Goal: Communication & Community: Answer question/provide support

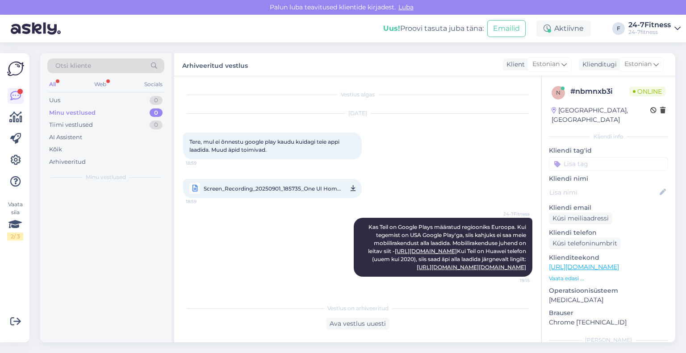
scroll to position [25, 0]
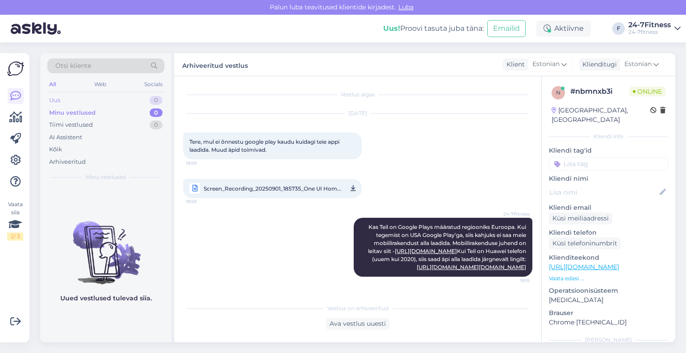
click at [77, 105] on div "Uus 0" at bounding box center [105, 100] width 117 height 12
click at [71, 146] on div "Kõik" at bounding box center [105, 149] width 117 height 12
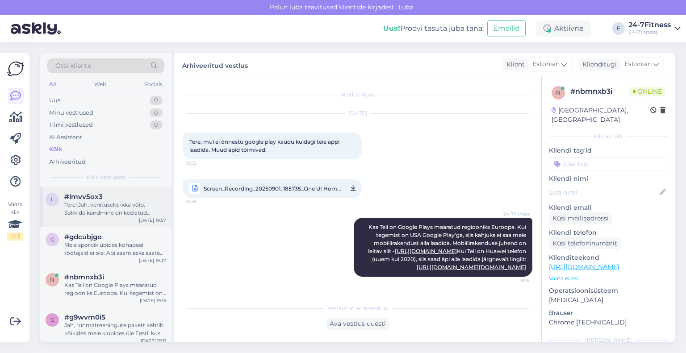
click at [97, 214] on div "Tere! Jah, venituseks ikka võib. Sokkide kandmine on keelatud jõutreeningu tege…" at bounding box center [115, 209] width 102 height 16
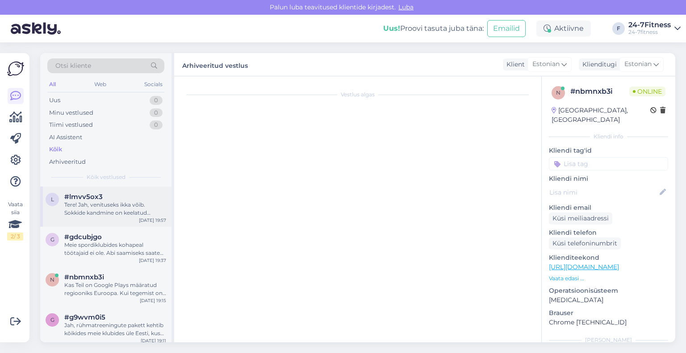
scroll to position [0, 0]
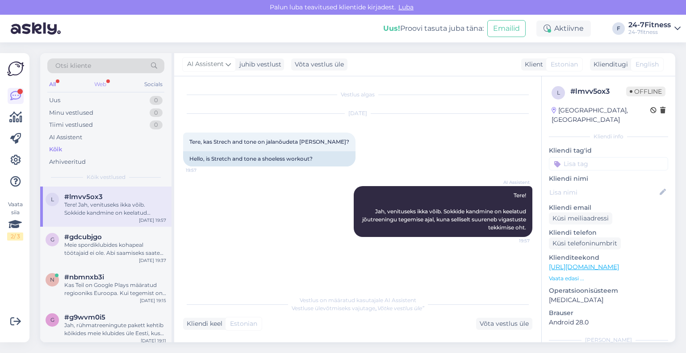
click at [103, 81] on div "Web" at bounding box center [100, 85] width 16 height 12
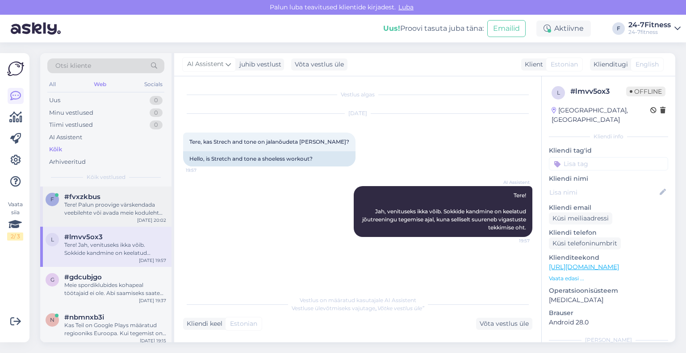
click at [92, 214] on div "Tere! Palun proovige värskendada veebilehte või avada meie koduleht [PERSON_NAM…" at bounding box center [115, 209] width 102 height 16
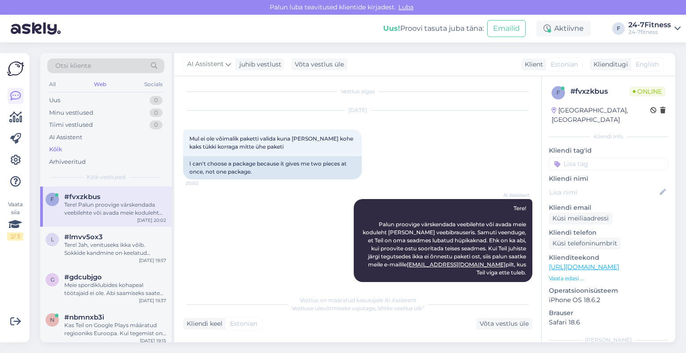
scroll to position [4, 0]
click at [482, 320] on div "Võta vestlus üle" at bounding box center [504, 324] width 56 height 12
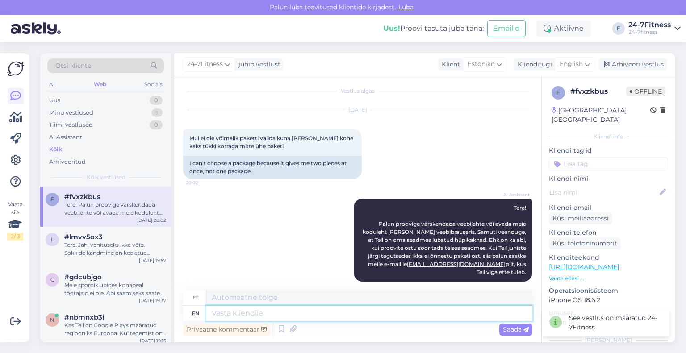
click at [341, 313] on textarea at bounding box center [369, 313] width 326 height 15
click at [531, 71] on div "24-7Fitness juhib vestlust Klient Estonian Klienditugi English est Estonian Arh…" at bounding box center [424, 64] width 501 height 23
click at [534, 60] on div "Klienditugi" at bounding box center [533, 64] width 38 height 9
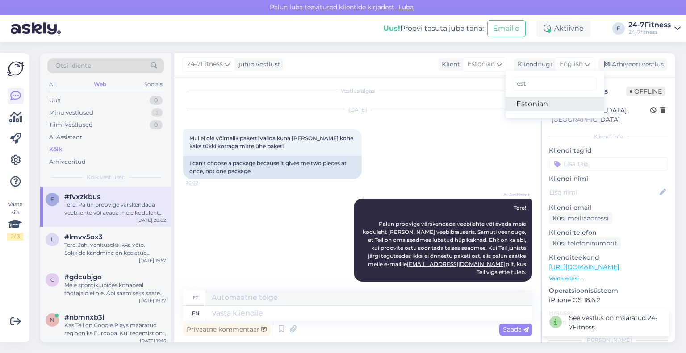
drag, startPoint x: 526, startPoint y: 101, endPoint x: 521, endPoint y: 108, distance: 8.7
click at [526, 101] on link "Estonian" at bounding box center [554, 104] width 98 height 14
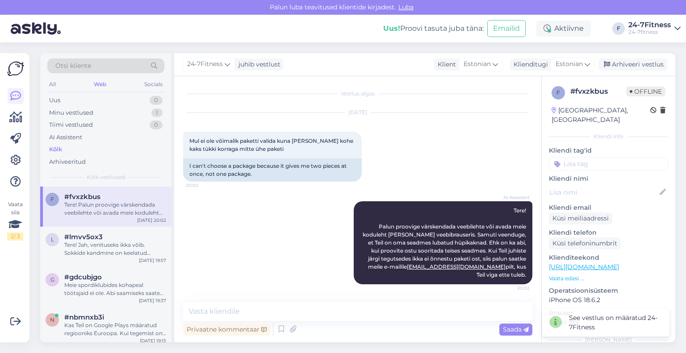
scroll to position [0, 0]
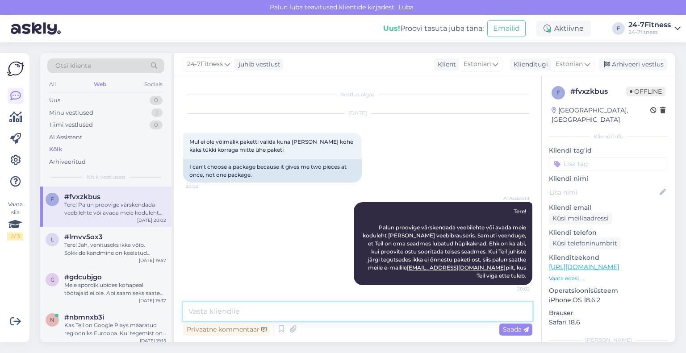
click at [251, 316] on textarea at bounding box center [357, 311] width 349 height 19
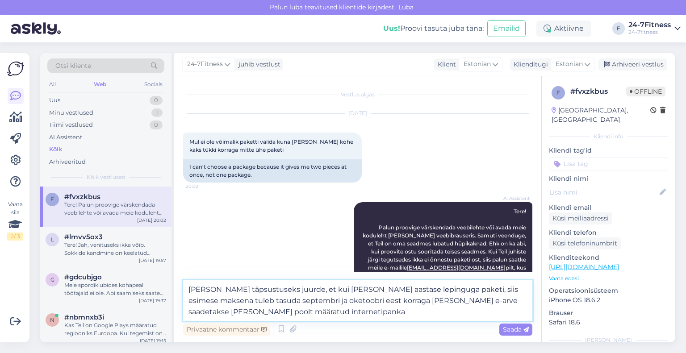
click at [295, 305] on textarea "[PERSON_NAME] täpsustuseks juurde, et kui [PERSON_NAME] aastase lepinguga paket…" at bounding box center [357, 300] width 349 height 41
click at [313, 317] on textarea "[PERSON_NAME] täpsustuseks juurde, et kui [PERSON_NAME] aastase lepinguga paket…" at bounding box center [357, 300] width 349 height 41
type textarea "[PERSON_NAME] täpsustuseks juurde, et kui [PERSON_NAME] aastase lepinguga paket…"
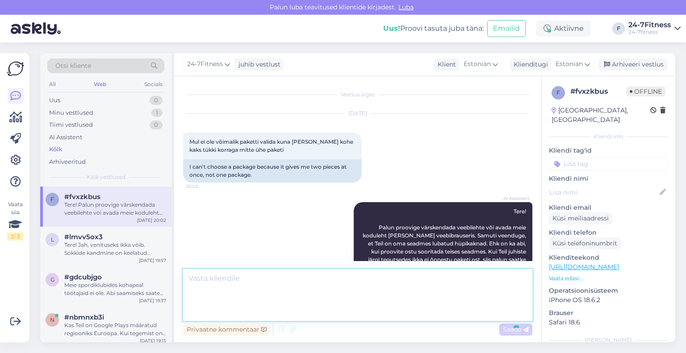
scroll to position [63, 0]
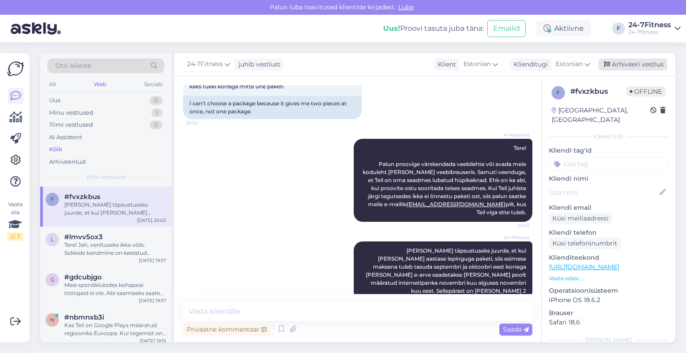
click at [618, 64] on div "Arhiveeri vestlus" at bounding box center [632, 64] width 69 height 12
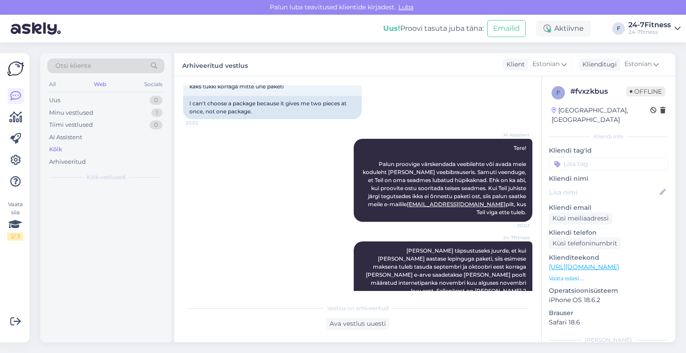
scroll to position [66, 0]
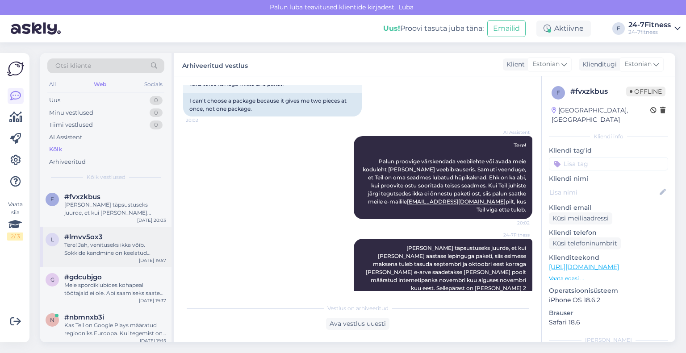
click at [95, 236] on span "#lmvv5ox3" at bounding box center [83, 237] width 38 height 8
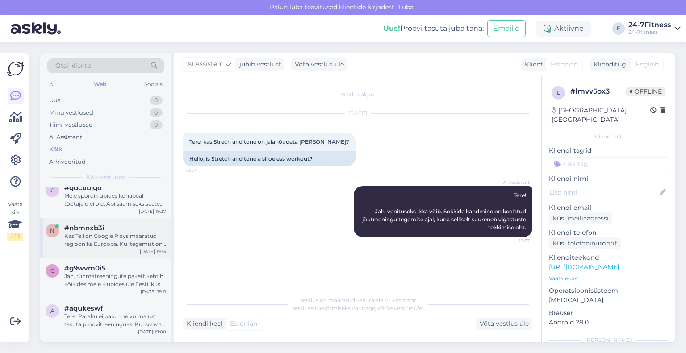
scroll to position [45, 0]
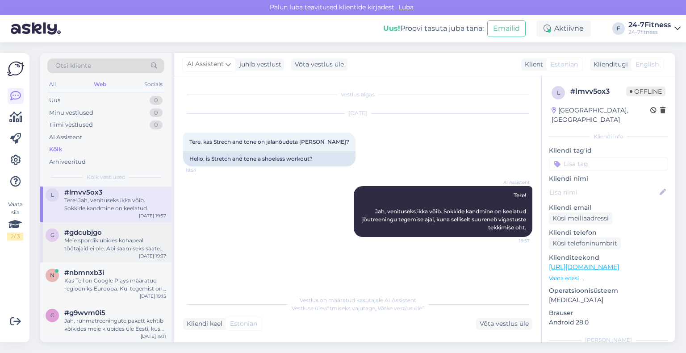
click at [96, 241] on div "Meie spordiklubides kohapeal töötajaid ei ole. Abi saamiseks saate meiega ühend…" at bounding box center [115, 245] width 102 height 16
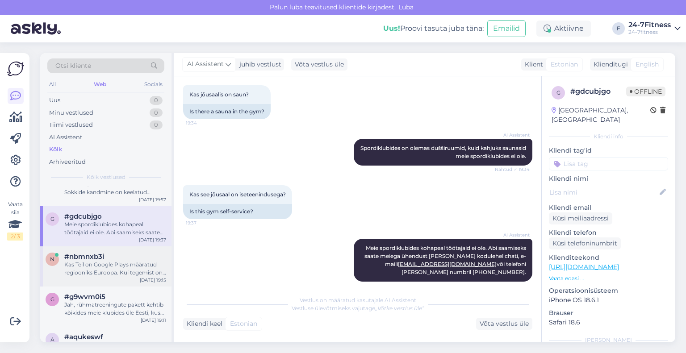
scroll to position [89, 0]
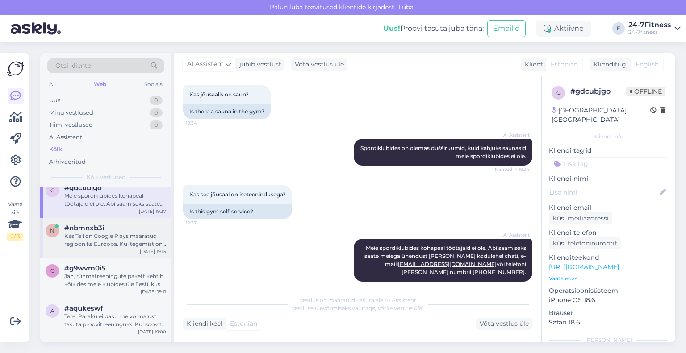
click at [119, 242] on div "Kas Teil on Google Plays määratud regiooniks Euroopa. Kui tegemist on USA Googl…" at bounding box center [115, 240] width 102 height 16
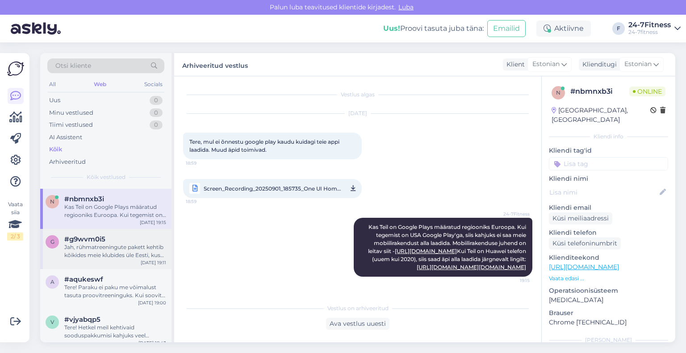
scroll to position [134, 0]
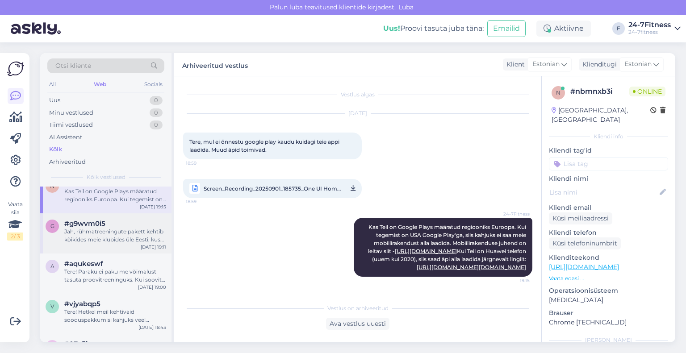
click at [123, 246] on div "g #g9wvm0i5 Jah, rühmatreeningute pakett kehtib kõikides meie klubides üle Eest…" at bounding box center [105, 233] width 131 height 40
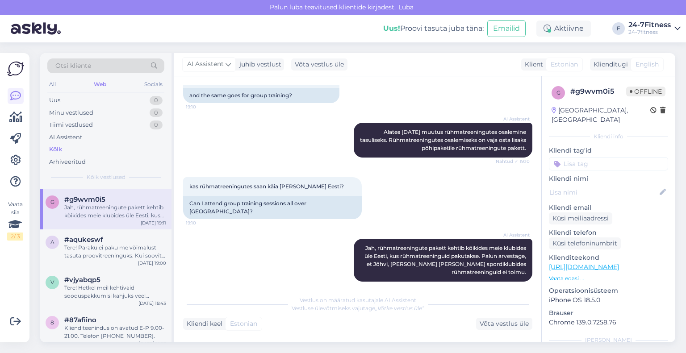
scroll to position [179, 0]
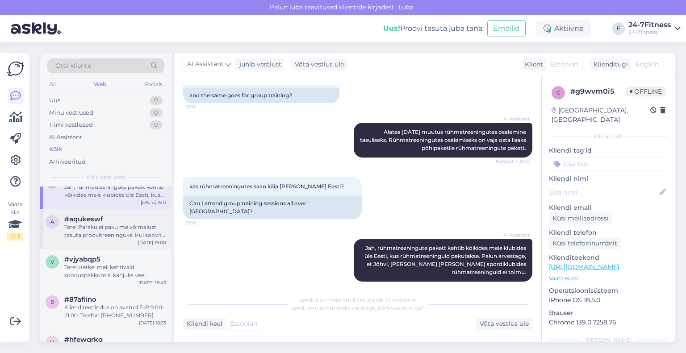
click at [123, 237] on div "Tere! Paraku ei paku me võimalust tasuta proovitreeninguks. Kui soovite meie sp…" at bounding box center [115, 231] width 102 height 16
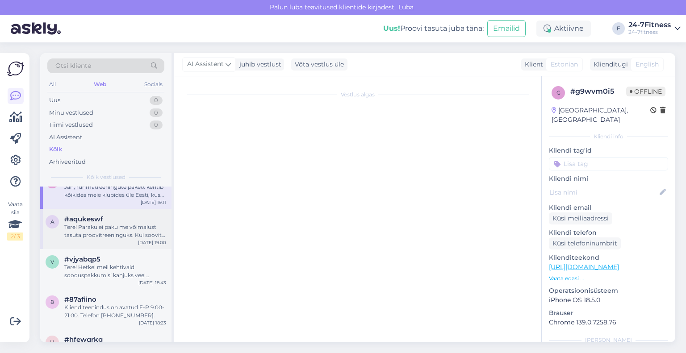
scroll to position [0, 0]
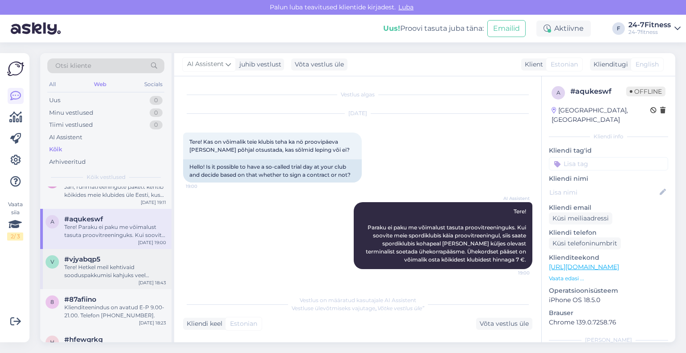
click at [122, 268] on div "Tere! Hetkel meil kehtivaid sooduspakkumisi kahjuks veel pakkuda ei ole. Kõikid…" at bounding box center [115, 271] width 102 height 16
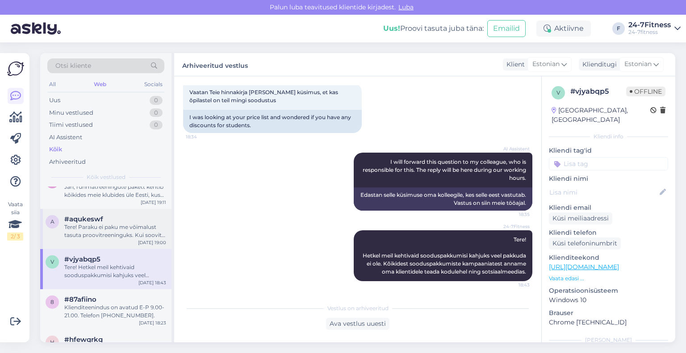
scroll to position [223, 0]
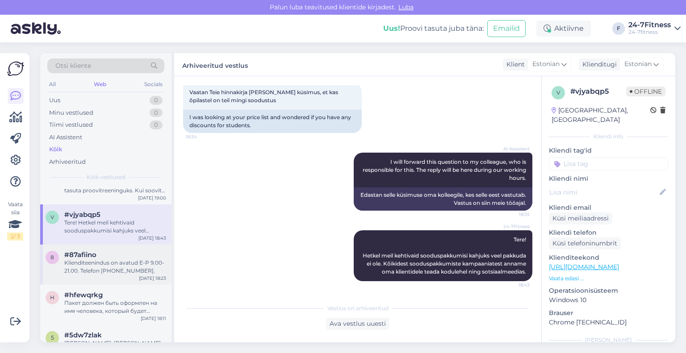
click at [105, 271] on div "Klienditeenindus on avatud E-P 9.00-21.00. Telefon [PHONE_NUMBER]." at bounding box center [115, 267] width 102 height 16
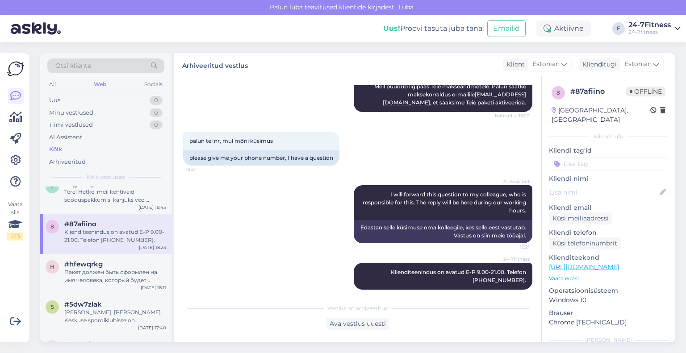
scroll to position [268, 0]
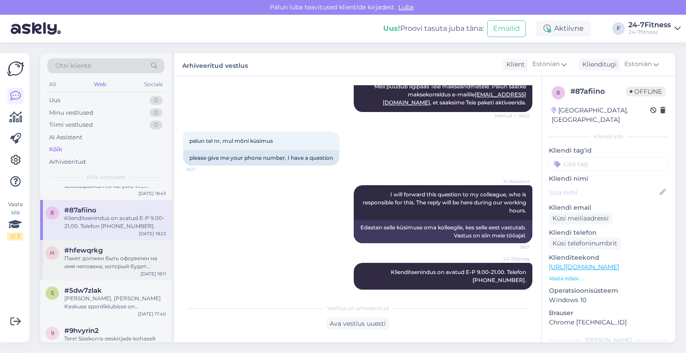
click at [92, 258] on div "Пакет должен быть оформлен на имя человека, который будет фактически пользовать…" at bounding box center [115, 262] width 102 height 16
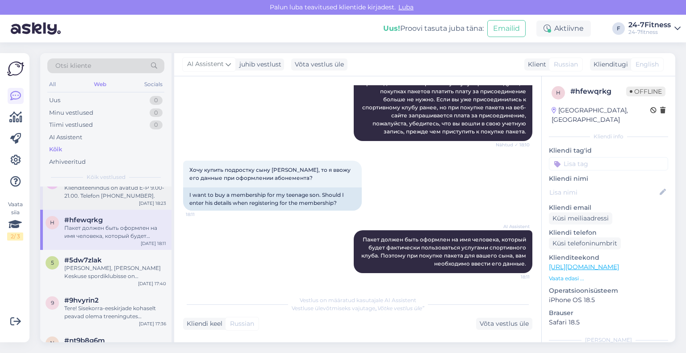
scroll to position [312, 0]
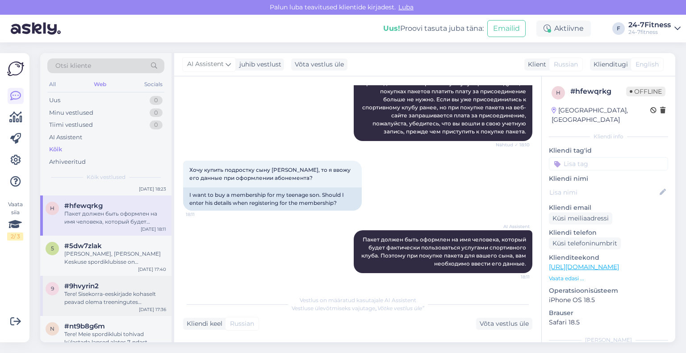
click at [103, 294] on div "Tere! Sisekorra-eeskirjade kohaselt peavad olema treeningutes vahetusjalatsid." at bounding box center [115, 298] width 102 height 16
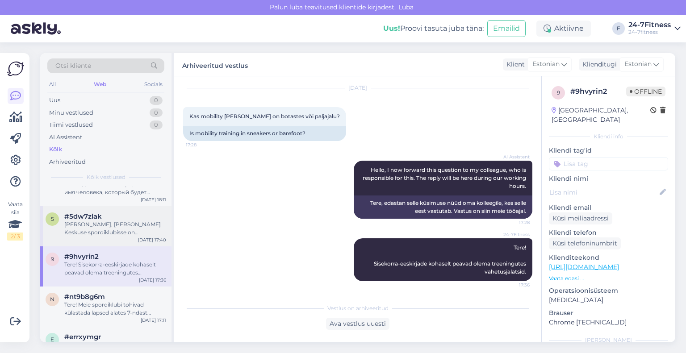
scroll to position [357, 0]
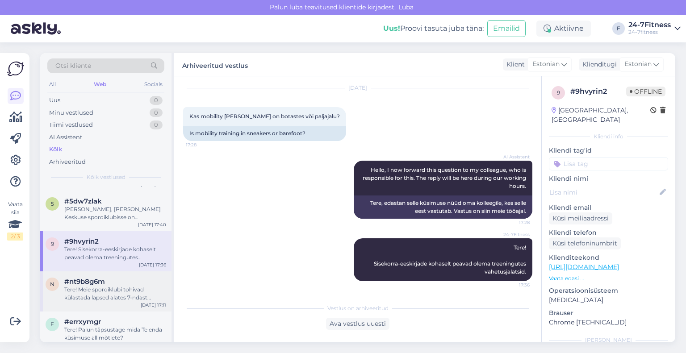
click at [122, 291] on div "Tere! Meie spordiklubi tohivad külastada lapsed alates 7-ndast eluaastast ning …" at bounding box center [115, 294] width 102 height 16
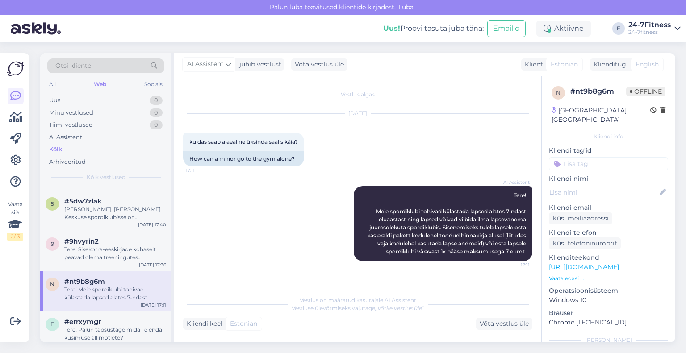
scroll to position [402, 0]
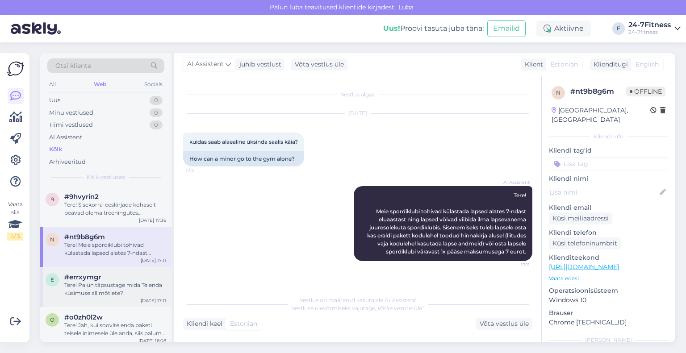
click at [98, 286] on div "Tere! Palun täpsustage mida Te enda küsimuse all mõtlete?" at bounding box center [115, 289] width 102 height 16
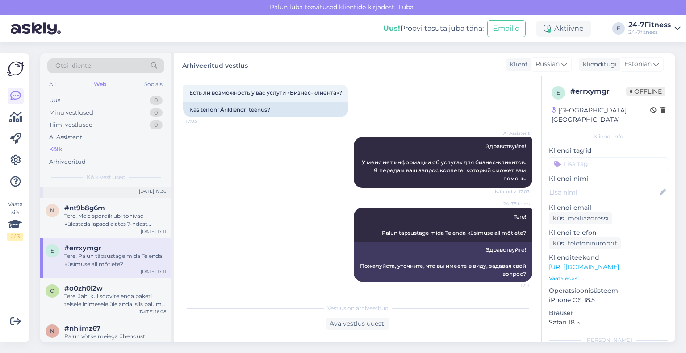
scroll to position [446, 0]
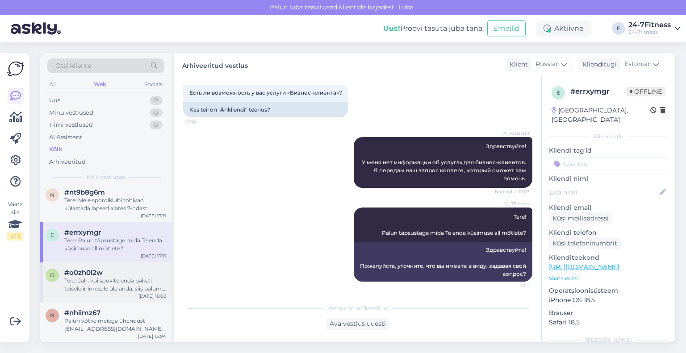
click at [108, 277] on div "Tere! Jah, kui soovite enda paketi teisele inimesele üle anda, siis palume kirj…" at bounding box center [115, 285] width 102 height 16
